Goal: Navigation & Orientation: Find specific page/section

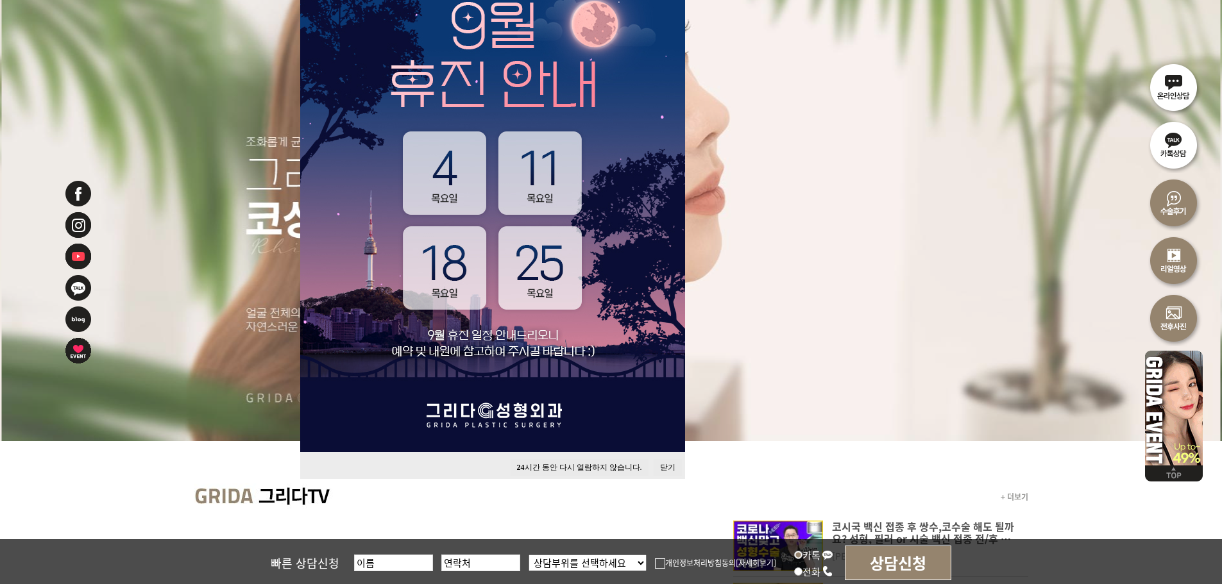
scroll to position [192, 0]
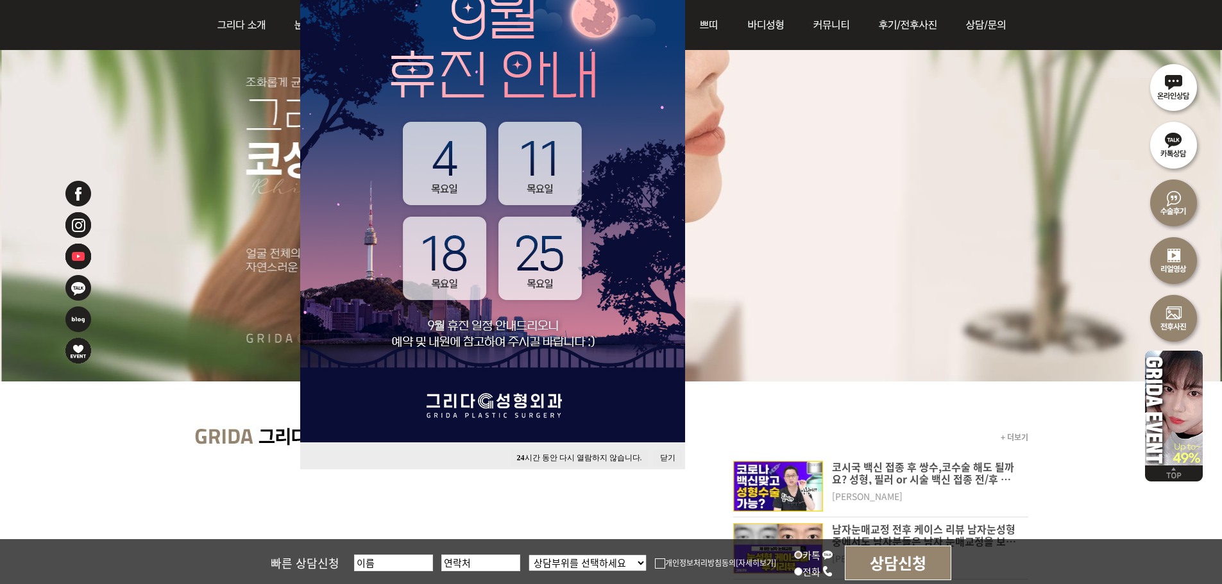
click at [666, 454] on button "닫기" at bounding box center [668, 458] width 28 height 17
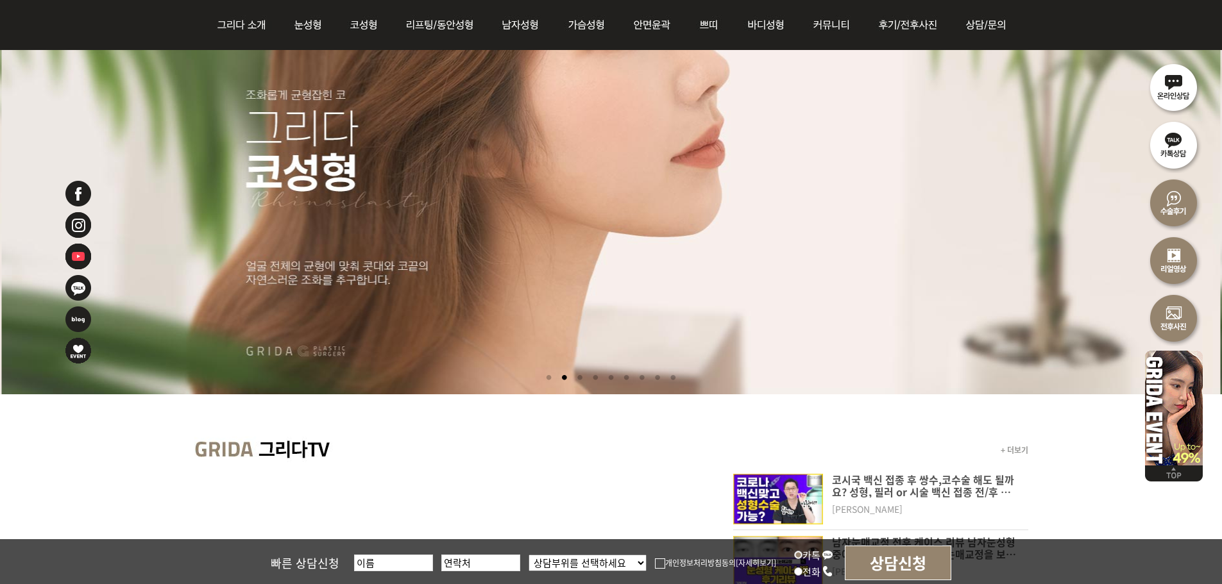
scroll to position [0, 0]
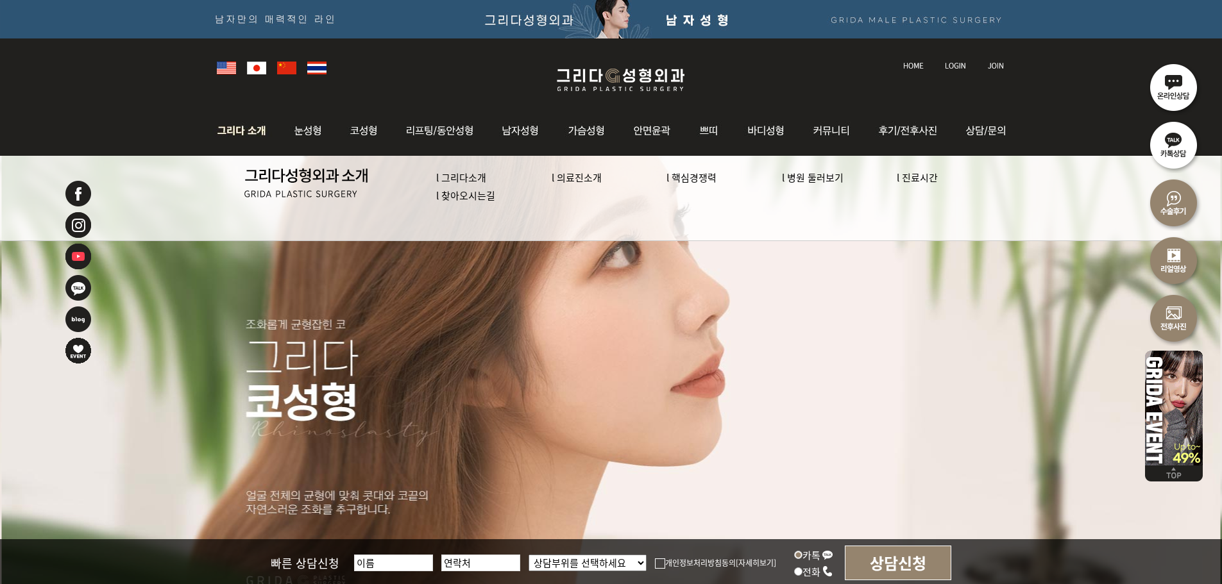
click at [579, 175] on link "l 의료진소개" at bounding box center [577, 177] width 50 height 13
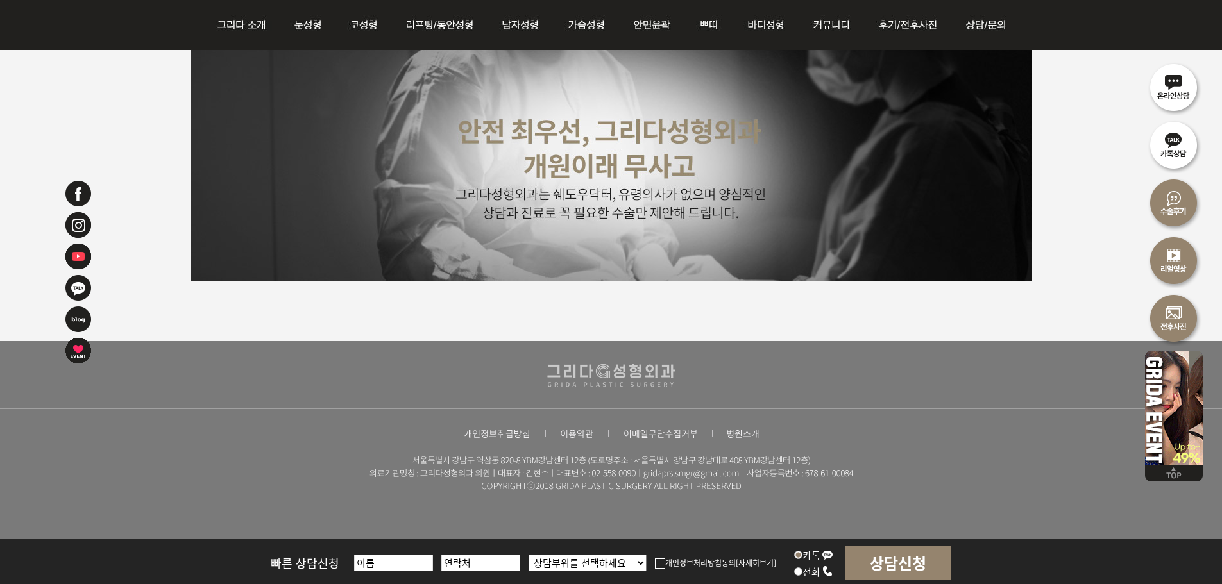
scroll to position [3285, 0]
click at [1156, 427] on img at bounding box center [1174, 405] width 58 height 119
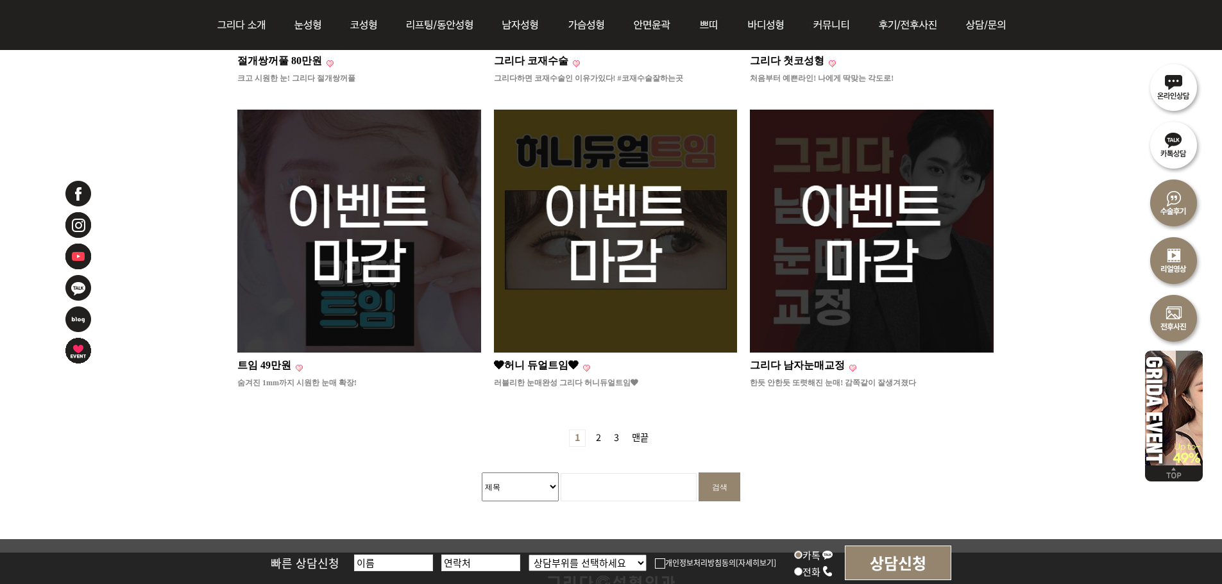
scroll to position [1280, 0]
